Goal: Task Accomplishment & Management: Use online tool/utility

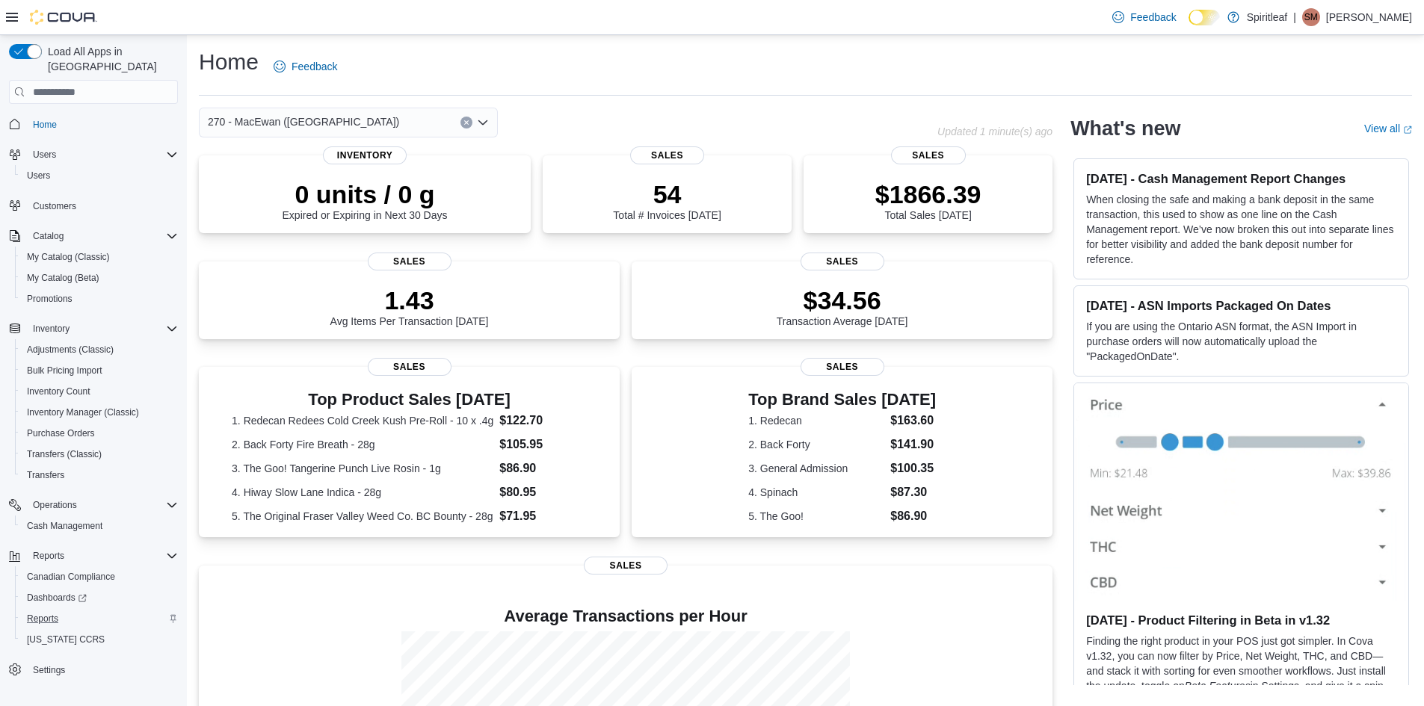
click at [104, 610] on div "Reports" at bounding box center [99, 619] width 157 height 18
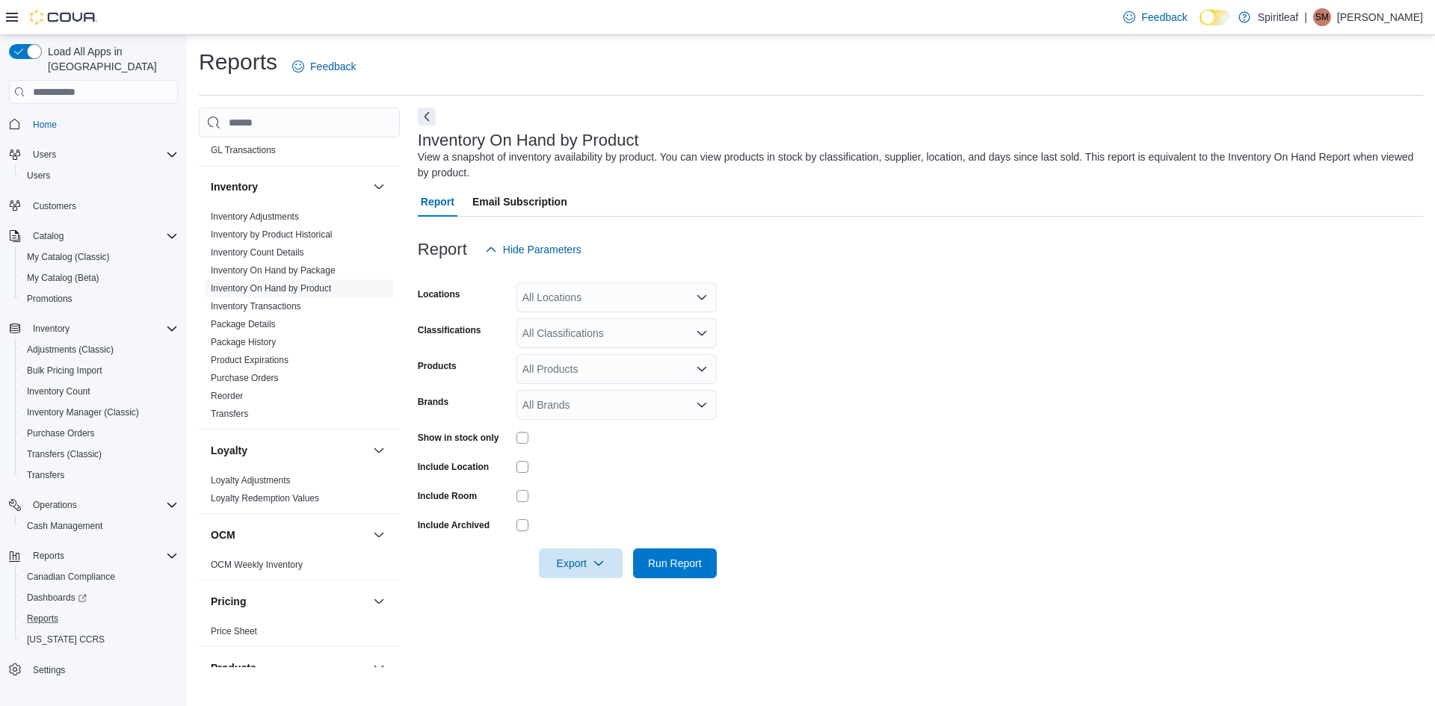
scroll to position [448, 0]
drag, startPoint x: 324, startPoint y: 283, endPoint x: 354, endPoint y: 291, distance: 31.0
click at [324, 283] on link "Inventory On Hand by Product" at bounding box center [271, 287] width 120 height 10
click at [624, 300] on div "All Locations" at bounding box center [616, 297] width 200 height 30
type input "***"
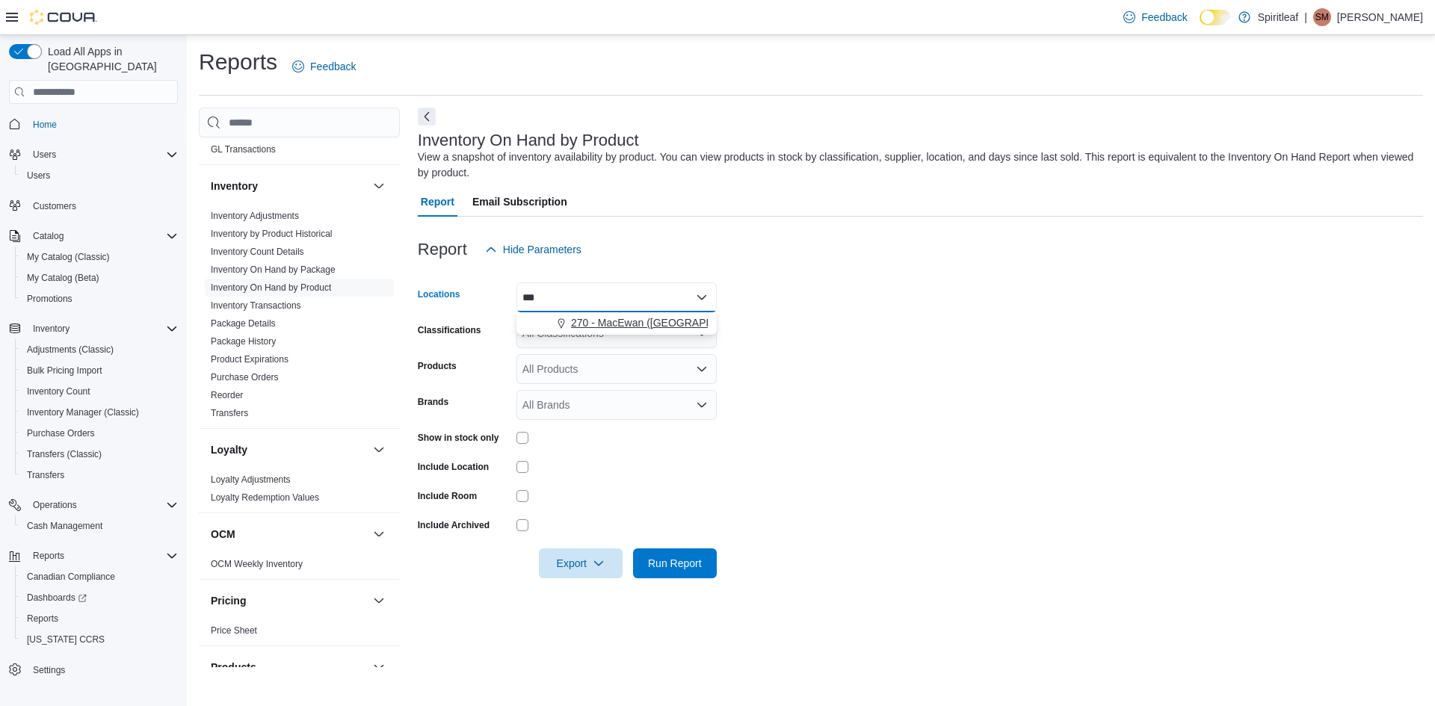
click at [661, 317] on span "270 - MacEwan ([GEOGRAPHIC_DATA])" at bounding box center [666, 322] width 191 height 15
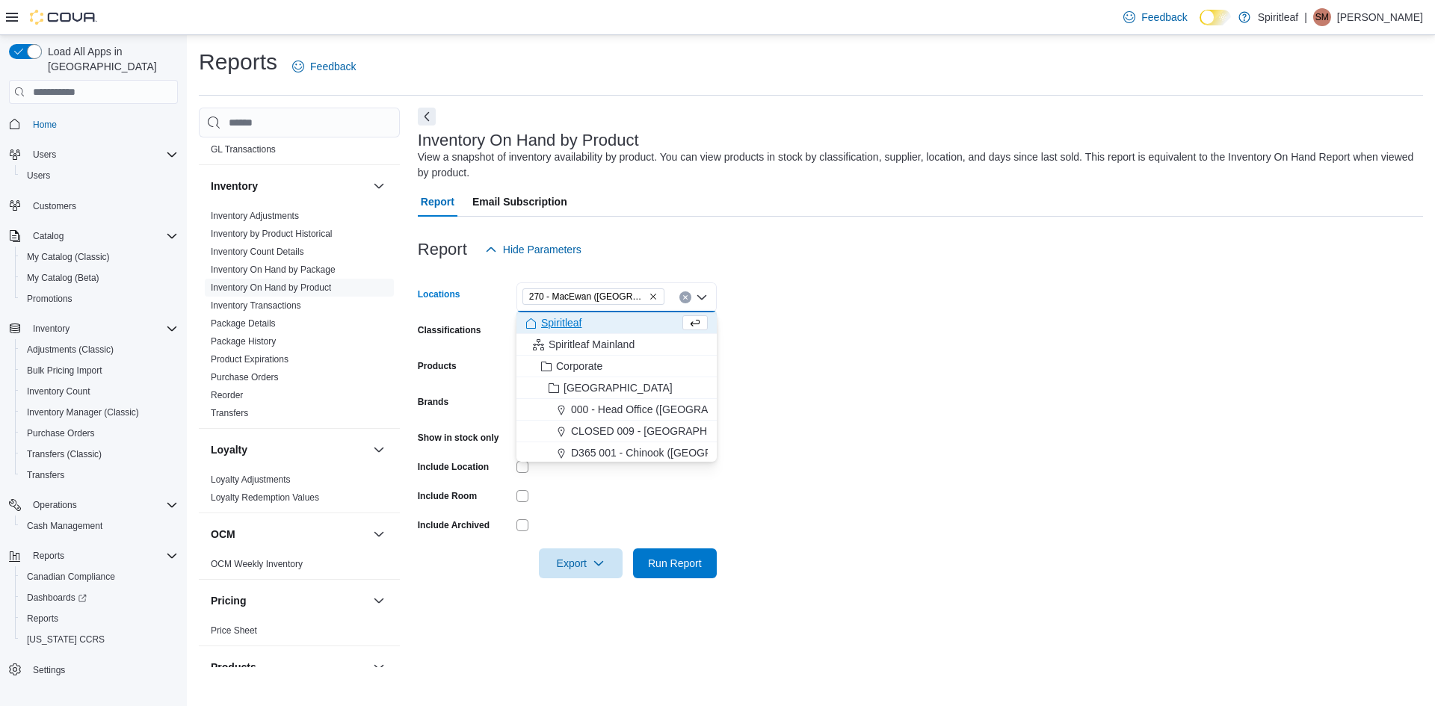
click at [858, 321] on form "Locations 270 - [GEOGRAPHIC_DATA] ([GEOGRAPHIC_DATA]) Combo box. Selected. 270 …" at bounding box center [920, 422] width 1005 height 314
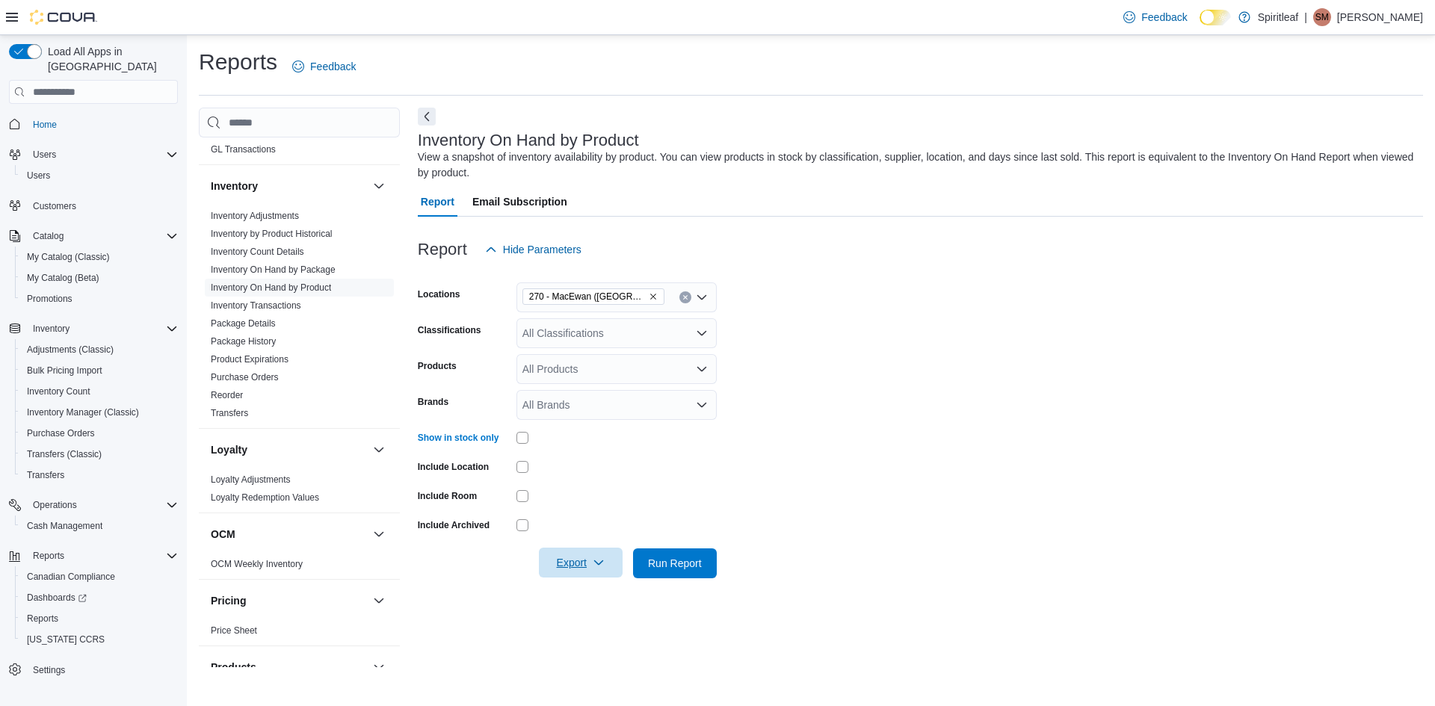
click at [587, 575] on span "Export" at bounding box center [581, 563] width 66 height 30
click at [587, 593] on span "Export to Excel" at bounding box center [582, 593] width 67 height 12
